Goal: Task Accomplishment & Management: Manage account settings

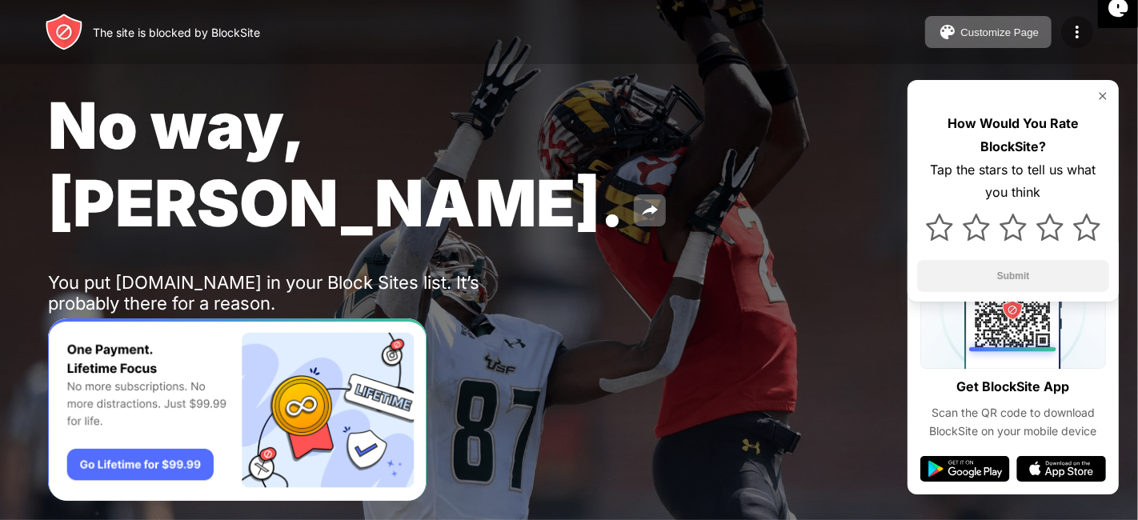
click at [1073, 29] on img at bounding box center [1076, 31] width 19 height 19
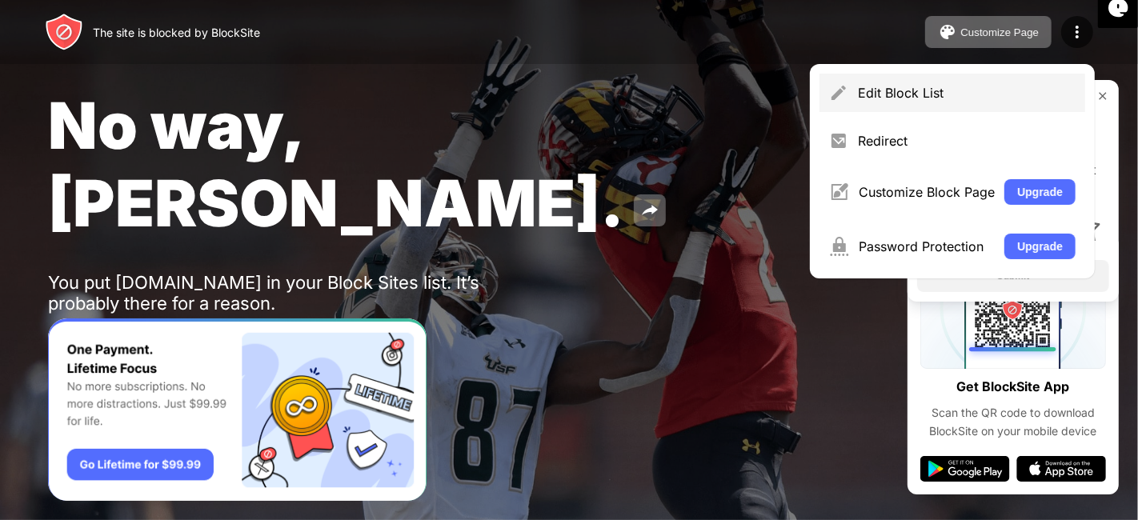
click at [949, 109] on div "Edit Block List" at bounding box center [952, 93] width 266 height 38
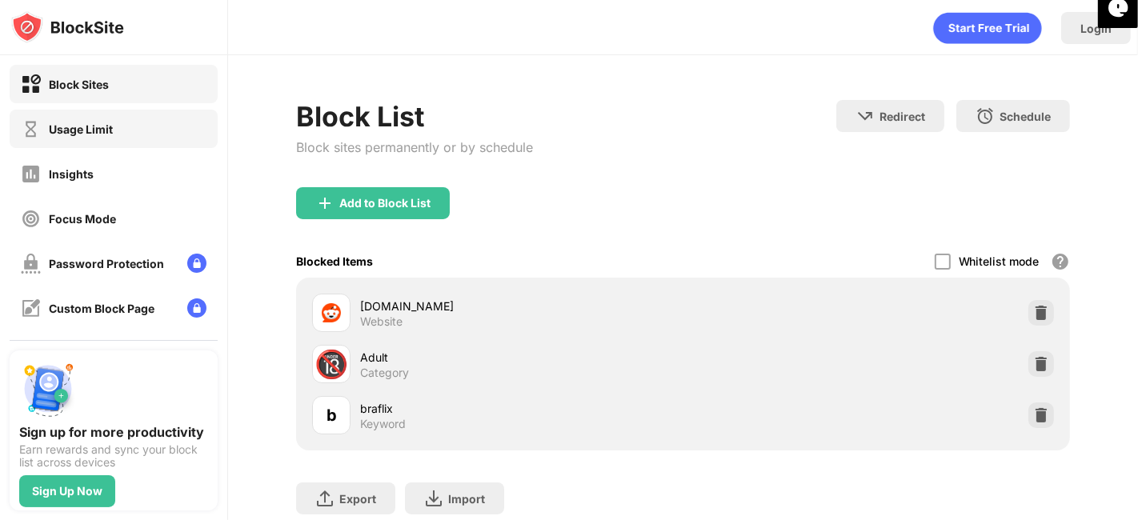
click at [82, 138] on div "Usage Limit" at bounding box center [67, 129] width 92 height 20
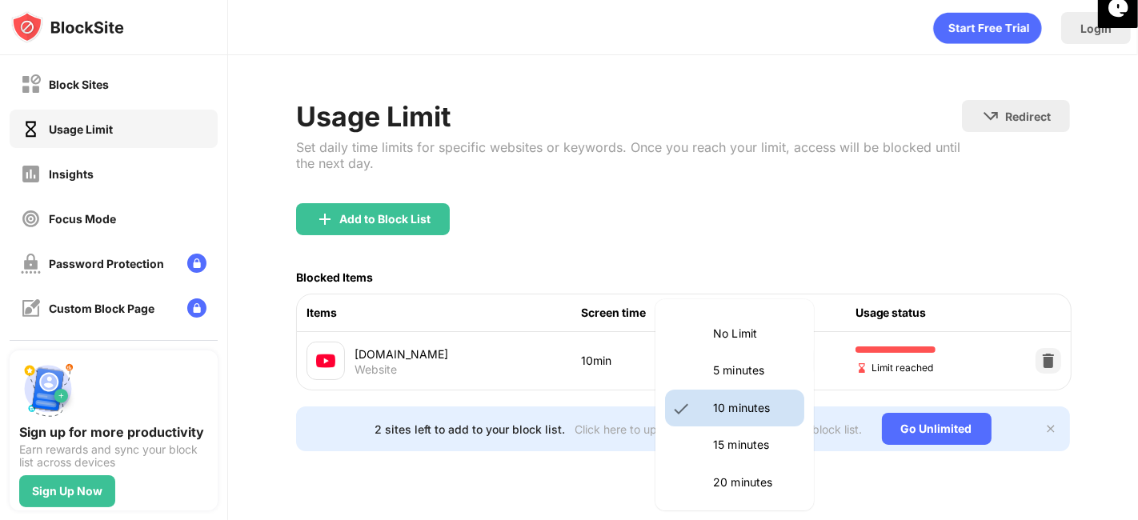
click at [742, 374] on body "Block Sites Usage Limit Insights Focus Mode Password Protection Custom Block Pa…" at bounding box center [569, 260] width 1138 height 520
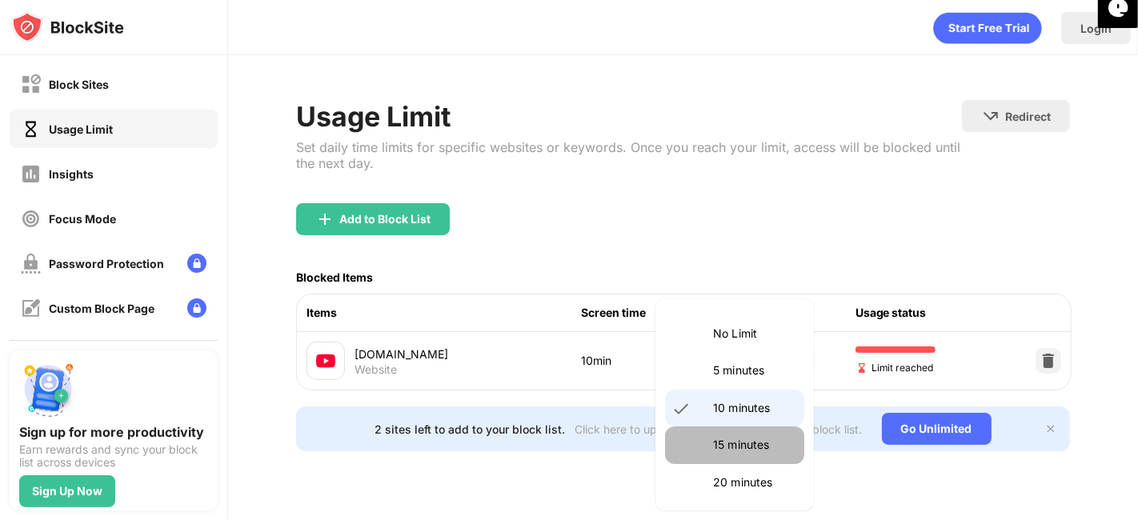
click at [741, 453] on p "15 minutes" at bounding box center [754, 445] width 82 height 18
type input "**"
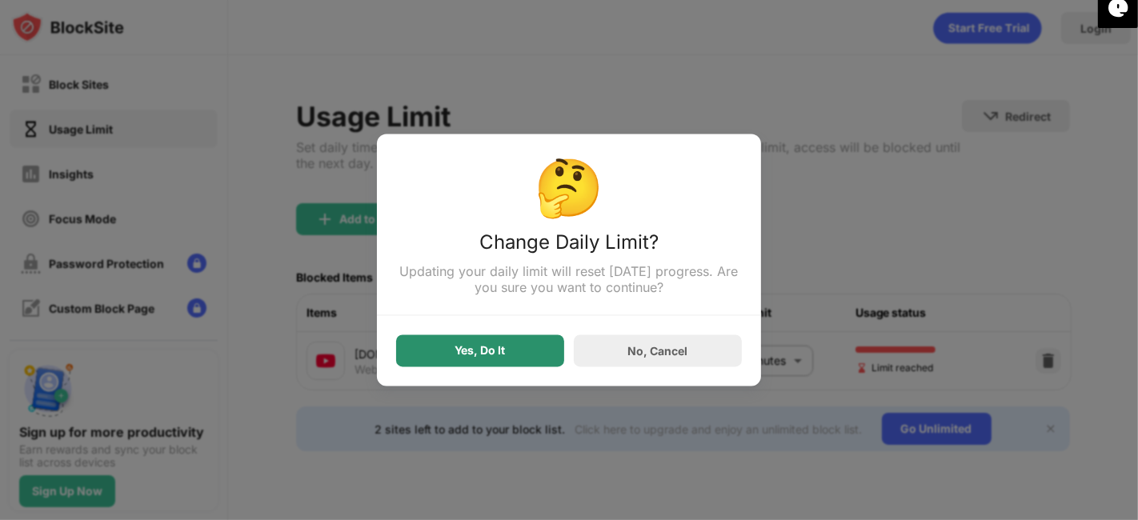
click at [496, 350] on div "Yes, Do It" at bounding box center [480, 351] width 50 height 13
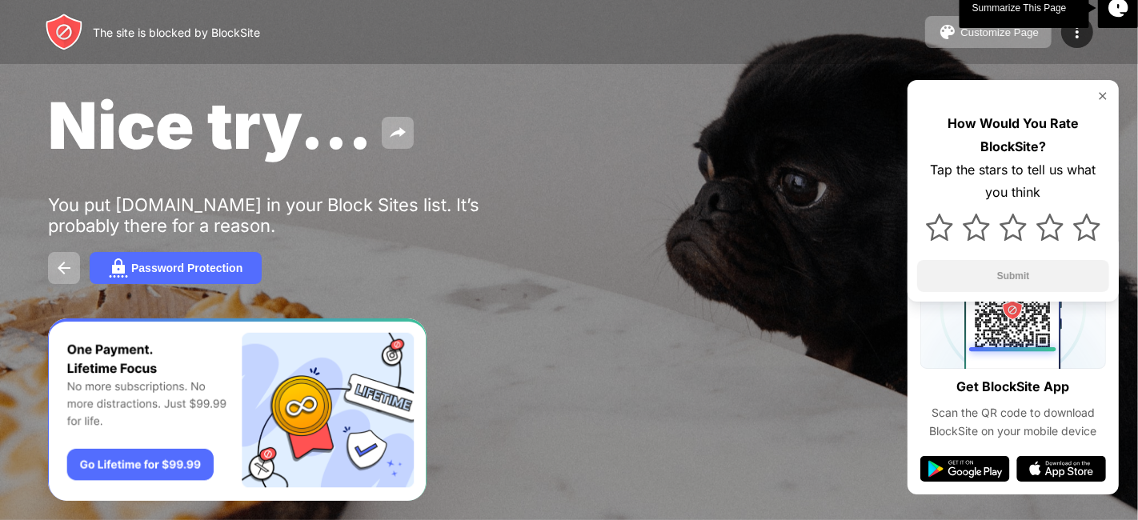
click at [1062, 45] on div "Customize Page Edit Block List Redirect Customize Block Page Upgrade Password P…" at bounding box center [1009, 32] width 168 height 32
click at [1067, 45] on div at bounding box center [1077, 32] width 32 height 32
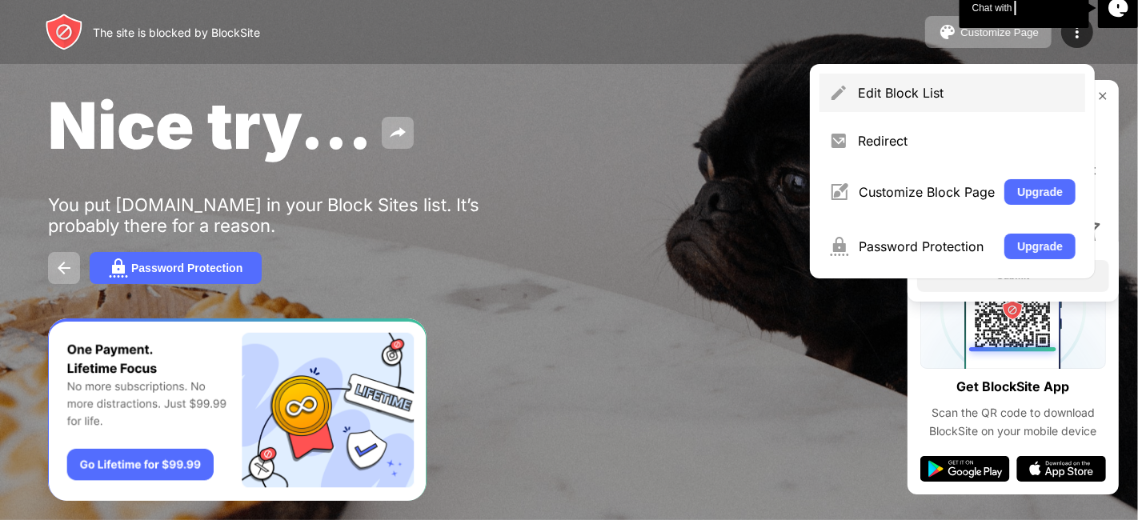
click at [953, 94] on div "Edit Block List" at bounding box center [967, 93] width 218 height 16
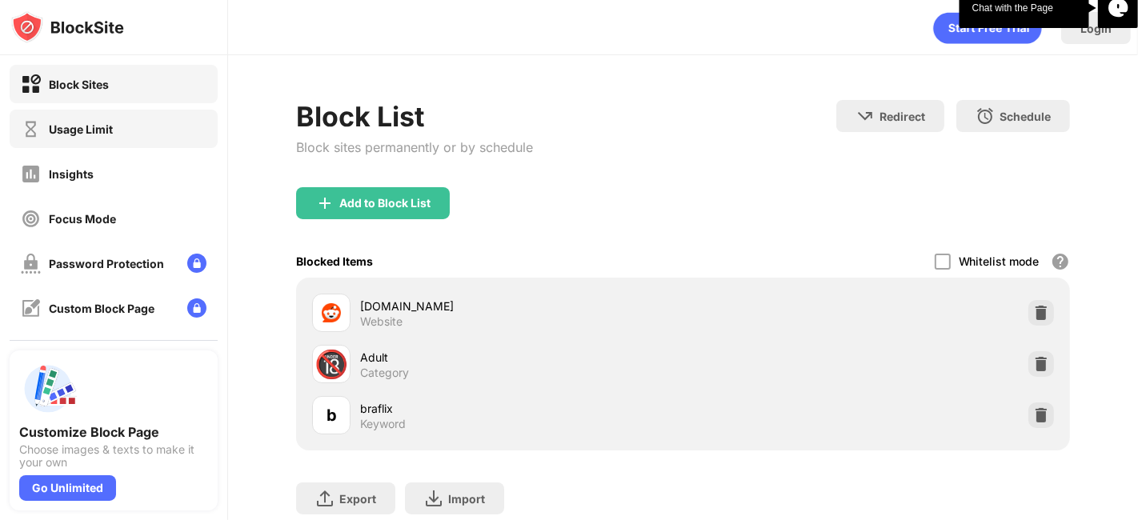
click at [137, 125] on div "Usage Limit" at bounding box center [114, 129] width 208 height 38
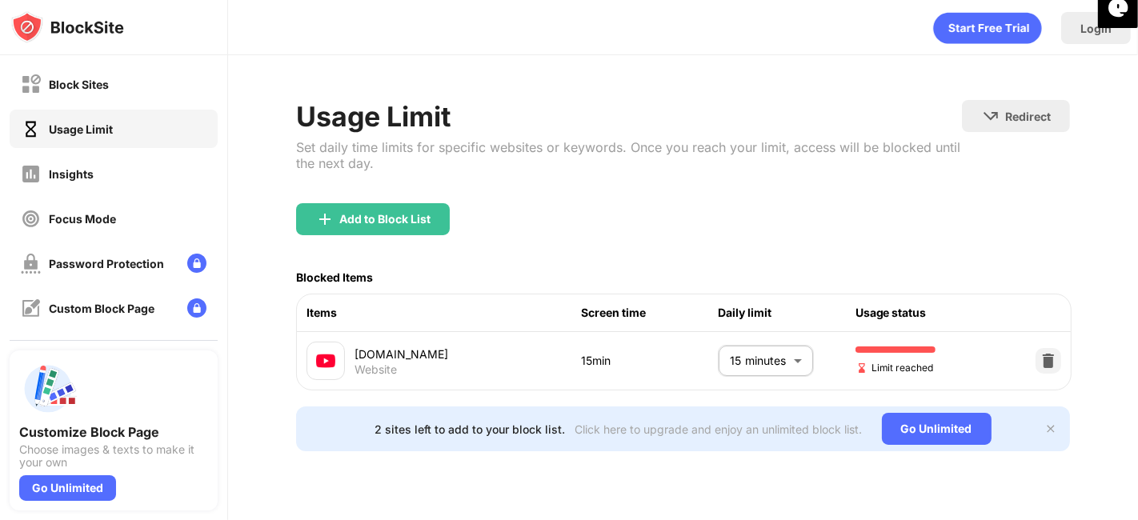
click at [745, 360] on body "Block Sites Usage Limit Insights Focus Mode Password Protection Custom Block Pa…" at bounding box center [569, 260] width 1138 height 520
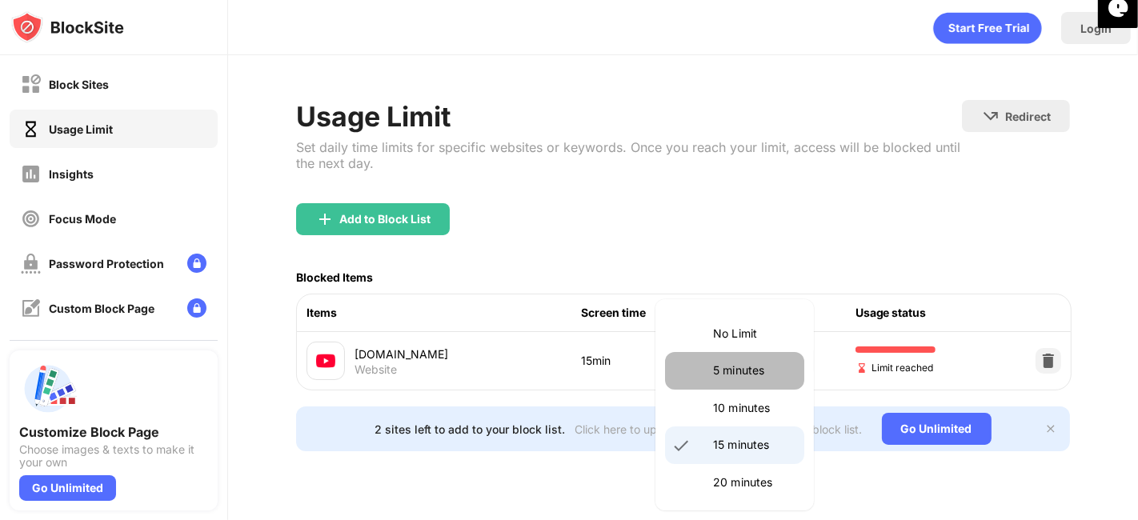
click at [736, 366] on p "5 minutes" at bounding box center [754, 371] width 82 height 18
type input "*"
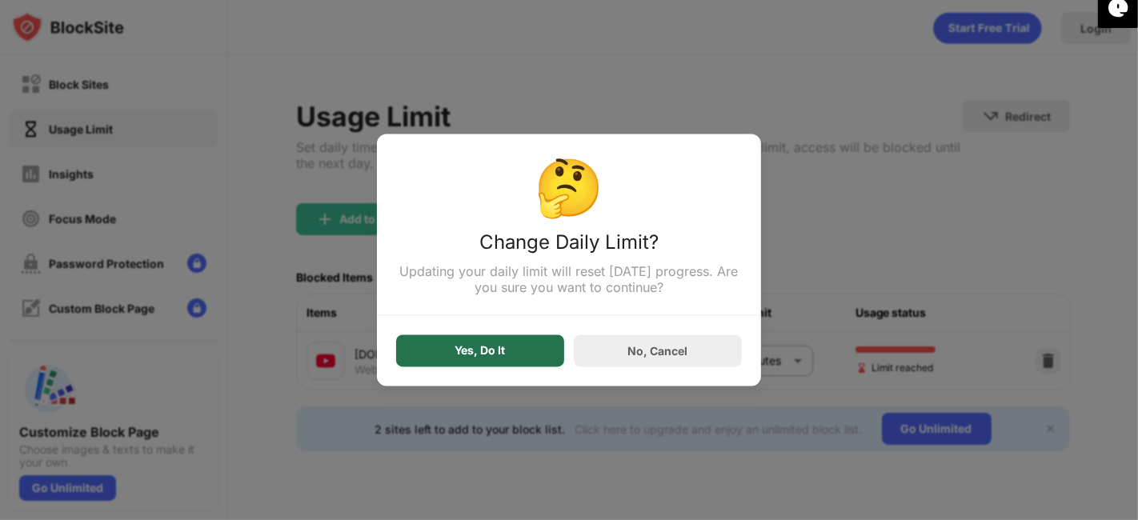
click at [533, 350] on div "Yes, Do It" at bounding box center [480, 351] width 168 height 32
